Goal: Navigation & Orientation: Go to known website

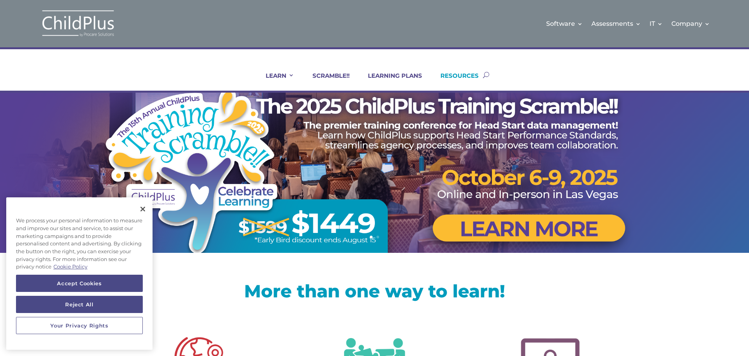
click at [454, 73] on link "RESOURCES" at bounding box center [455, 81] width 48 height 19
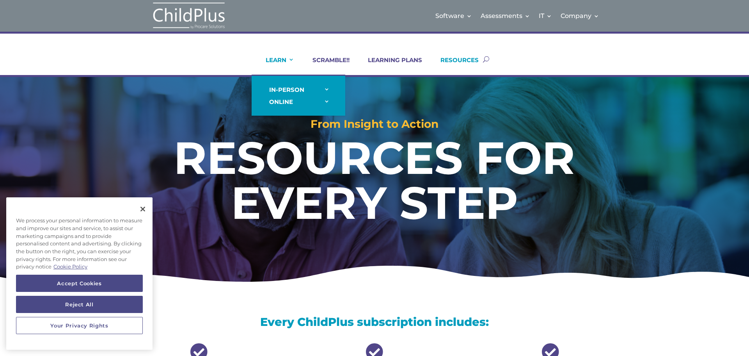
click at [278, 60] on link "LEARN" at bounding box center [275, 65] width 38 height 19
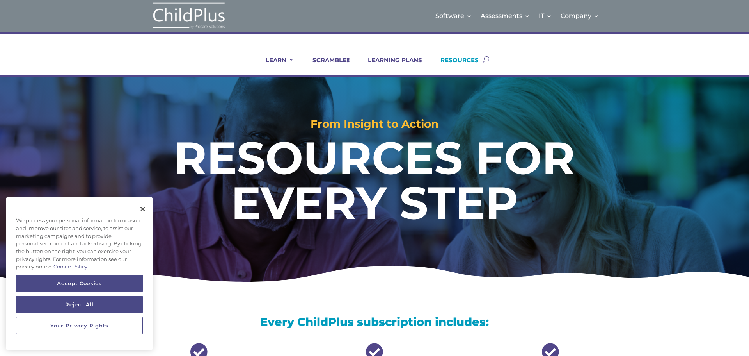
click at [163, 17] on img at bounding box center [189, 16] width 78 height 28
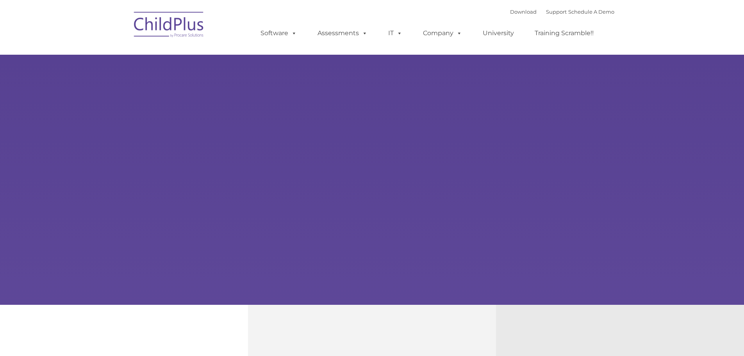
select select "MEDIUM"
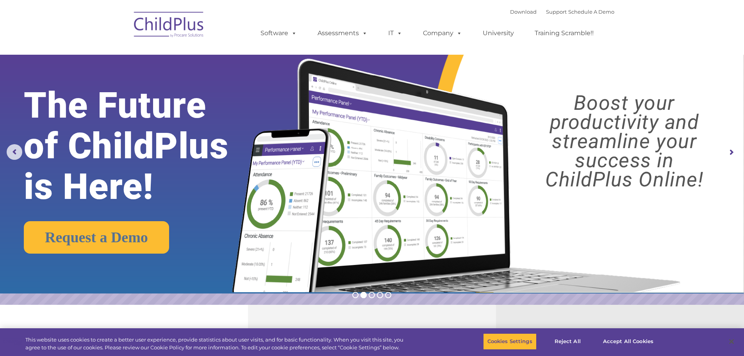
click at [160, 27] on img at bounding box center [169, 25] width 78 height 39
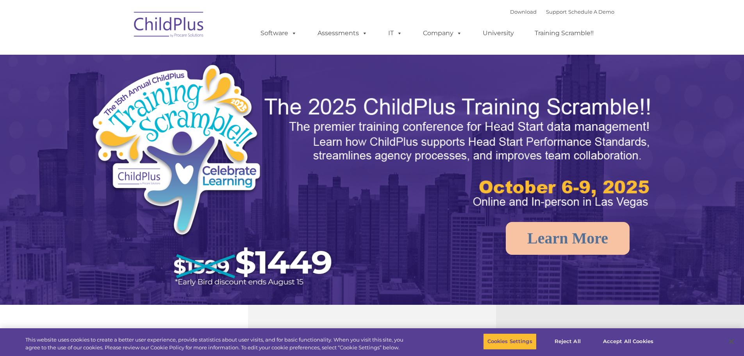
select select "MEDIUM"
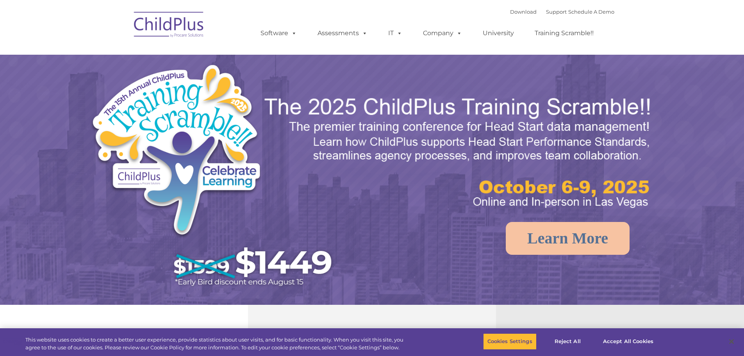
select select "MEDIUM"
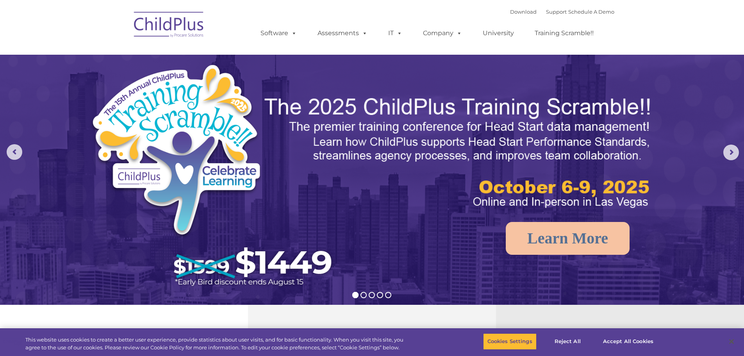
click at [154, 18] on img at bounding box center [169, 25] width 78 height 39
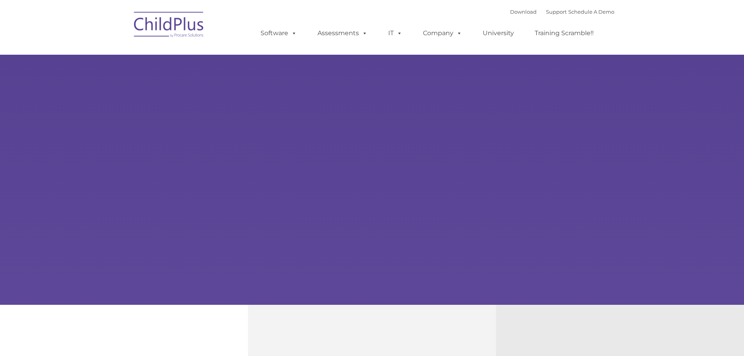
type input ""
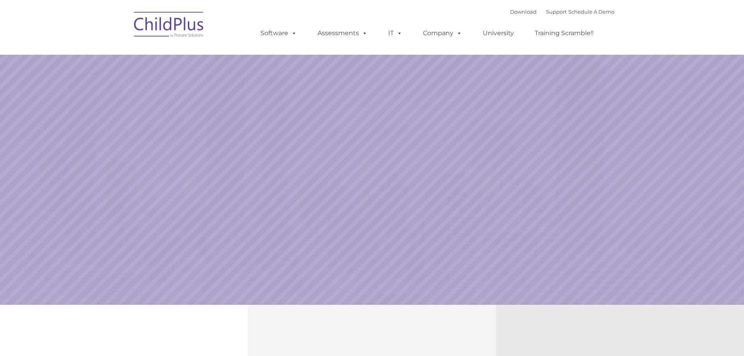
select select "MEDIUM"
